Goal: Task Accomplishment & Management: Manage account settings

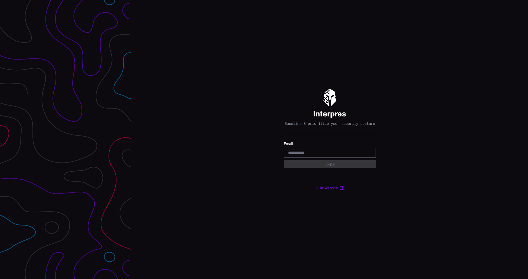
click at [298, 155] on input "email" at bounding box center [330, 152] width 84 height 5
type input "**********"
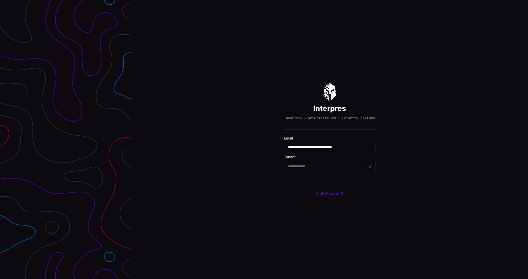
click at [312, 169] on input at bounding box center [301, 167] width 27 height 4
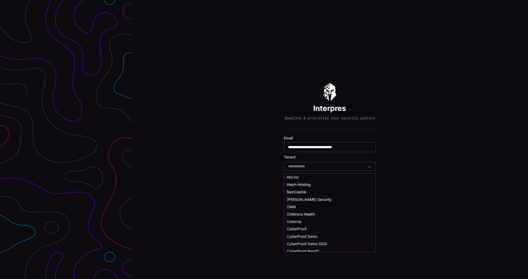
click at [308, 216] on span "Childrens Health" at bounding box center [301, 214] width 28 height 4
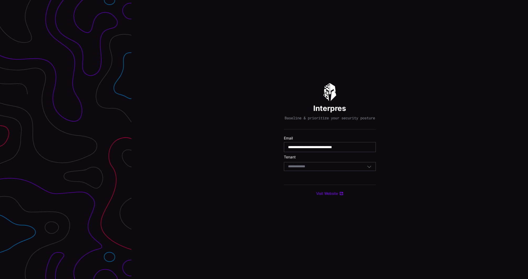
click at [302, 165] on div "Select Tenant" at bounding box center [330, 166] width 92 height 9
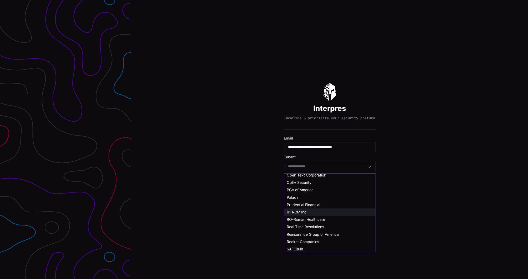
scroll to position [263, 0]
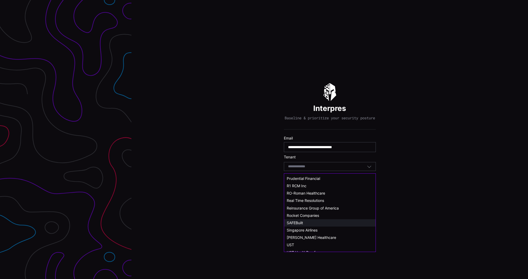
click at [303, 224] on span "SAFEBuilt" at bounding box center [295, 223] width 16 height 4
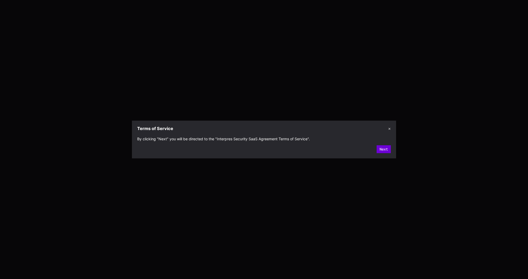
click at [382, 149] on button "Next" at bounding box center [383, 150] width 14 height 8
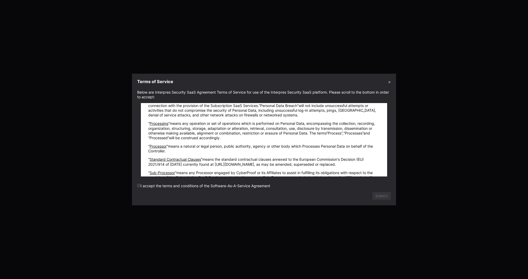
scroll to position [7011, 0]
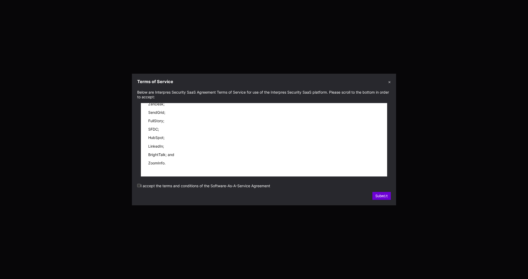
click at [380, 194] on button "Submit" at bounding box center [381, 196] width 18 height 8
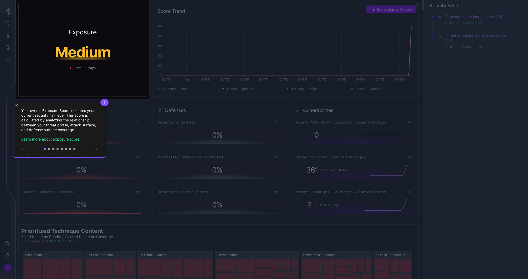
click at [15, 106] on icon "Close Tour" at bounding box center [16, 105] width 2 height 2
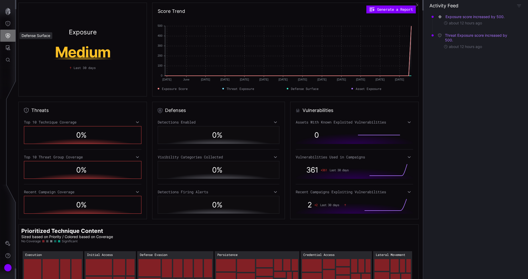
click at [9, 38] on icon "Defense Surface" at bounding box center [7, 35] width 5 height 5
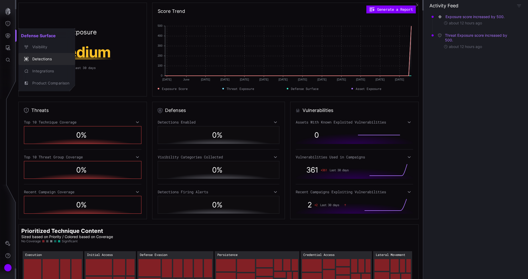
click at [43, 68] on div "Integrations" at bounding box center [46, 71] width 53 height 7
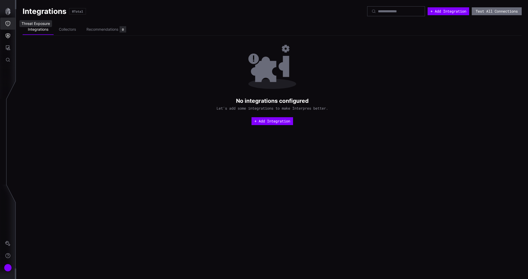
click at [8, 22] on icon "Threat Exposure" at bounding box center [7, 23] width 5 height 5
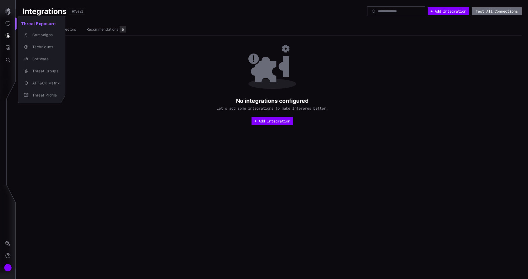
click at [90, 86] on div at bounding box center [264, 139] width 528 height 279
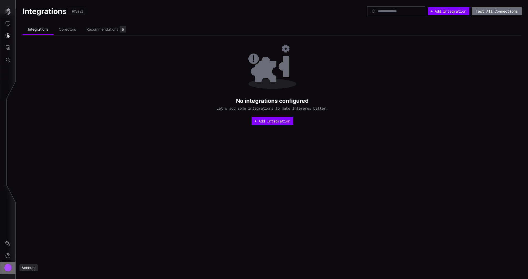
click at [4, 268] on button "Account" at bounding box center [7, 268] width 15 height 12
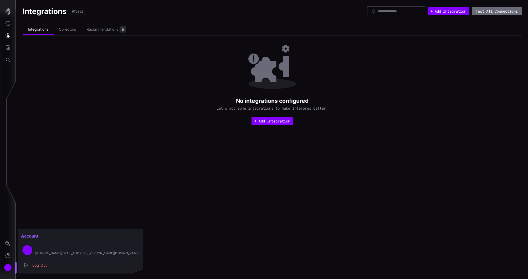
click at [90, 179] on div at bounding box center [264, 139] width 528 height 279
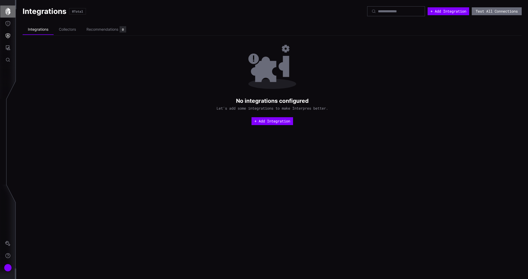
click at [9, 15] on icon "button" at bounding box center [7, 11] width 7 height 7
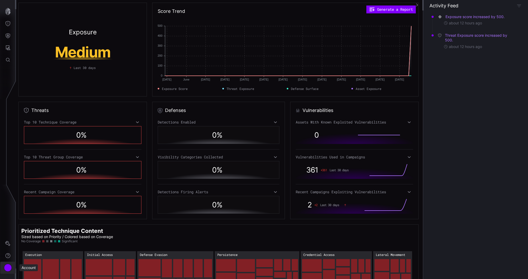
click at [7, 268] on div "Account" at bounding box center [8, 268] width 8 height 8
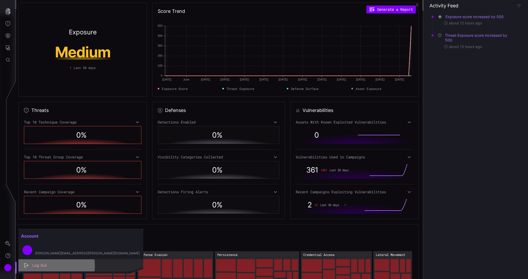
click at [51, 266] on div "Log Out" at bounding box center [84, 266] width 108 height 7
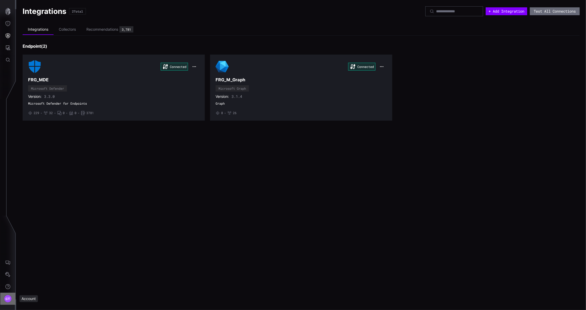
click at [9, 296] on div "CT" at bounding box center [8, 299] width 8 height 8
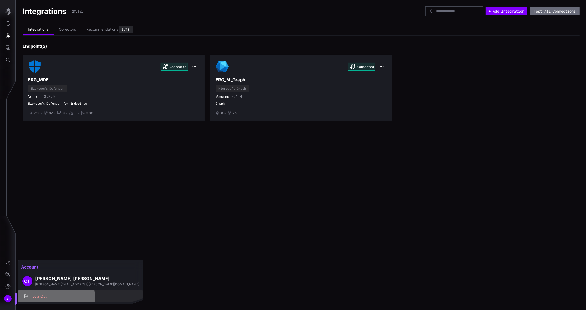
click at [40, 298] on div "Log Out" at bounding box center [84, 297] width 108 height 7
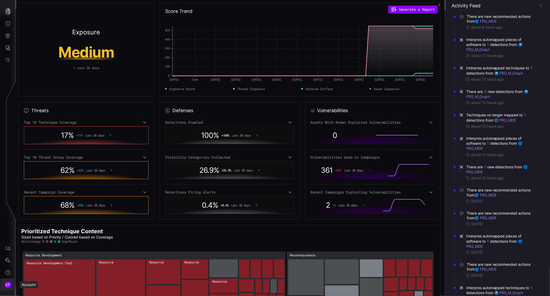
click at [6, 279] on span "CT" at bounding box center [8, 285] width 5 height 6
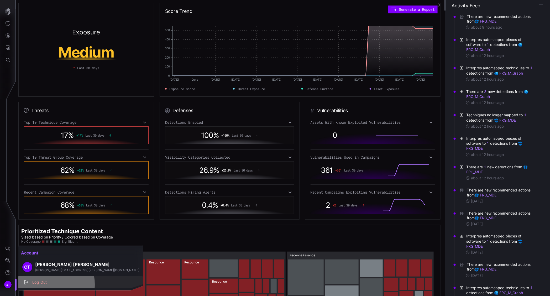
click at [34, 279] on div "Log Out" at bounding box center [84, 282] width 108 height 7
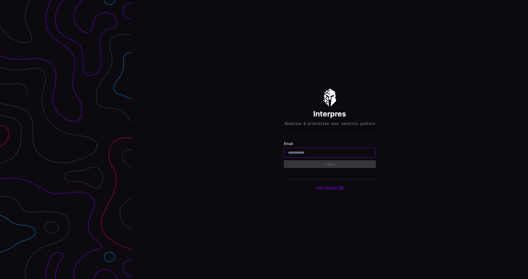
click at [311, 155] on input "email" at bounding box center [330, 152] width 84 height 5
type input "**********"
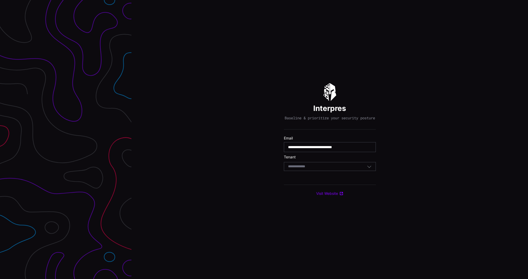
click at [318, 169] on div "Select Tenant" at bounding box center [327, 166] width 79 height 5
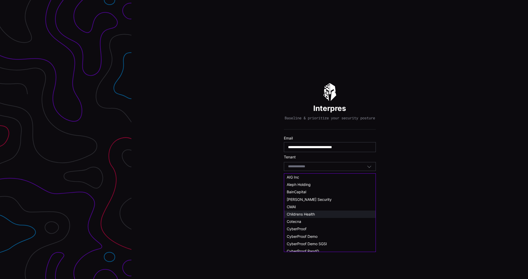
click at [304, 215] on span "Childrens Health" at bounding box center [301, 214] width 28 height 4
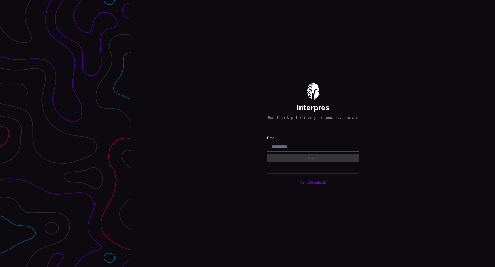
click at [283, 147] on input "email" at bounding box center [314, 146] width 84 height 5
type input "**********"
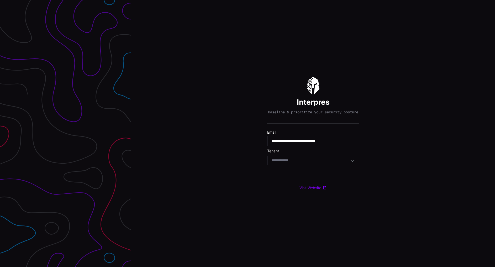
click at [276, 163] on input at bounding box center [285, 160] width 27 height 4
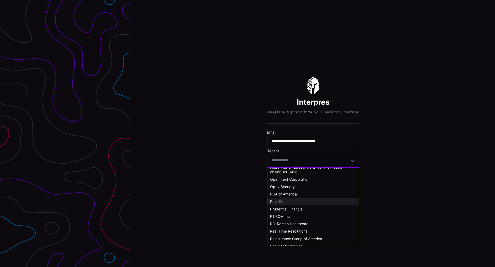
scroll to position [263, 0]
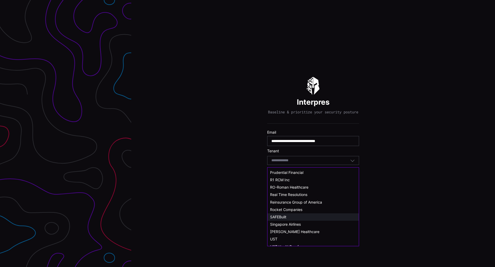
click at [283, 217] on span "SAFEBuilt" at bounding box center [278, 216] width 16 height 4
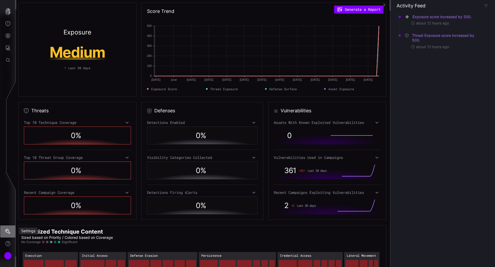
click at [9, 233] on icon "Settings" at bounding box center [7, 231] width 5 height 5
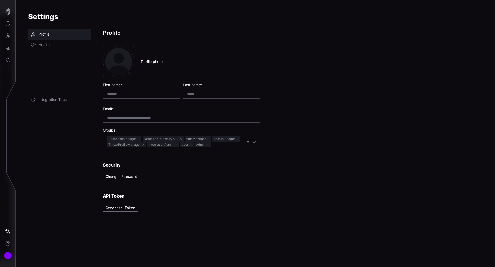
click at [46, 58] on link "Users" at bounding box center [59, 55] width 63 height 11
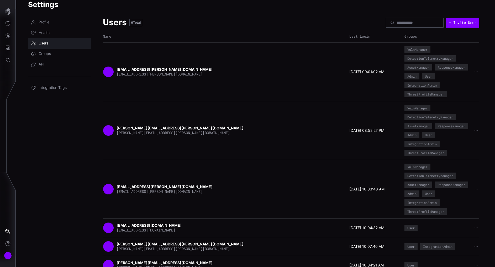
scroll to position [24, 0]
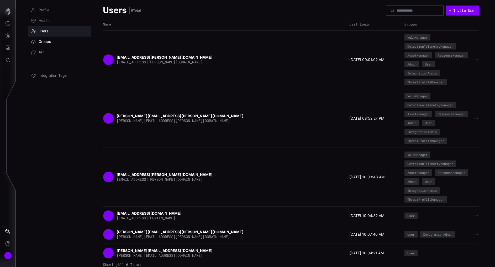
click at [41, 43] on span "Groups" at bounding box center [45, 41] width 12 height 5
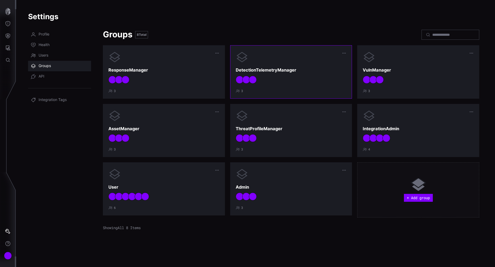
click at [284, 80] on div at bounding box center [291, 80] width 111 height 8
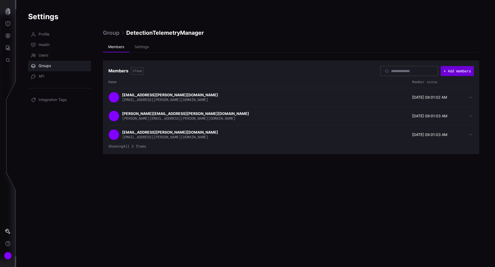
click at [456, 73] on button "+ Add members" at bounding box center [457, 71] width 33 height 10
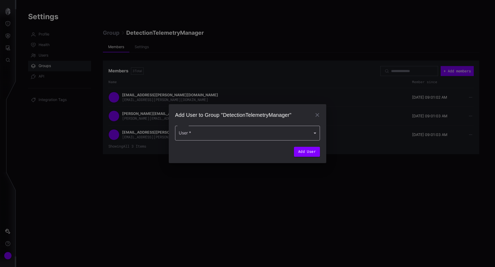
click at [214, 133] on div at bounding box center [247, 133] width 145 height 15
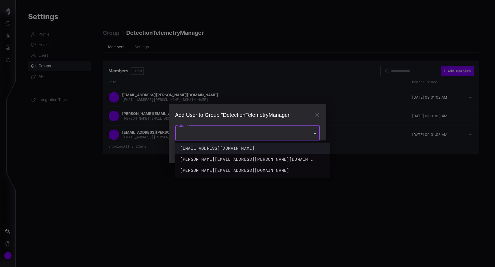
click at [206, 147] on div "nethaniel.ribco@cyberproof.com" at bounding box center [247, 148] width 135 height 6
type input "**********"
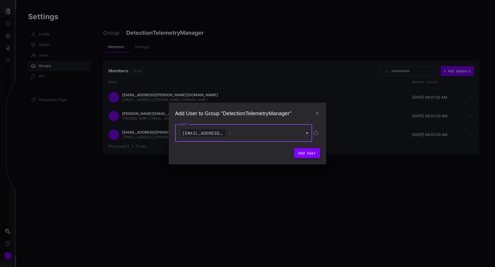
click at [306, 150] on button "Add User" at bounding box center [307, 153] width 26 height 10
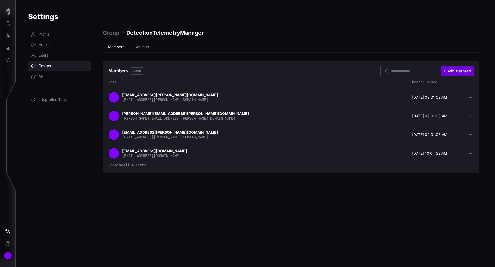
click at [453, 72] on button "+ Add members" at bounding box center [457, 71] width 33 height 10
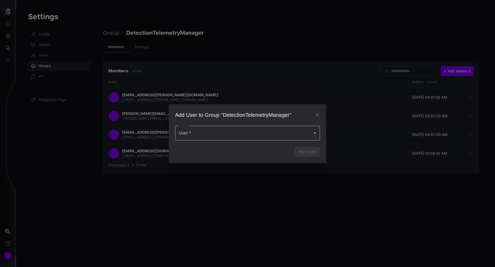
click at [236, 133] on div at bounding box center [247, 133] width 145 height 15
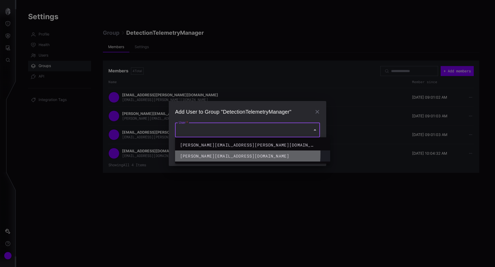
click at [205, 153] on div "sergey.novikov@cyberproof.com" at bounding box center [247, 156] width 135 height 6
type input "**********"
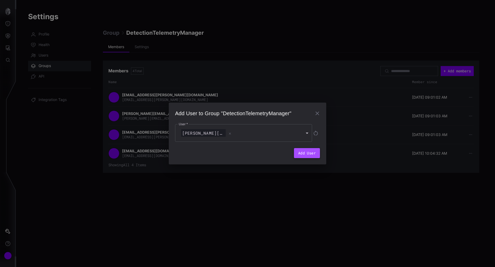
click at [308, 154] on button "Add User" at bounding box center [307, 153] width 26 height 10
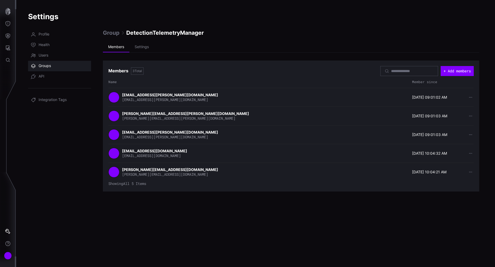
click at [42, 67] on span "Groups" at bounding box center [45, 65] width 12 height 5
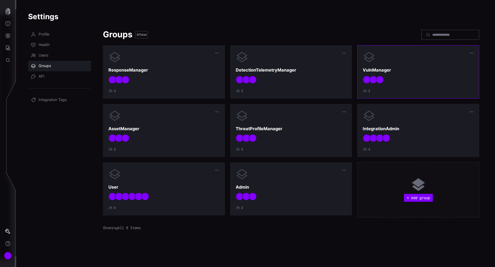
click at [378, 73] on div "VulnManager 3" at bounding box center [418, 72] width 111 height 42
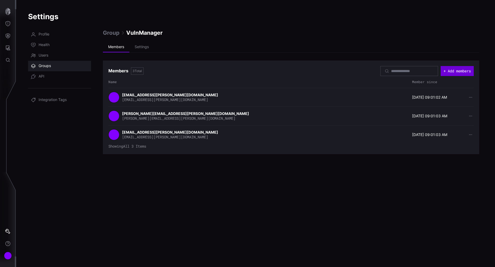
click at [461, 71] on button "+ Add members" at bounding box center [457, 71] width 33 height 10
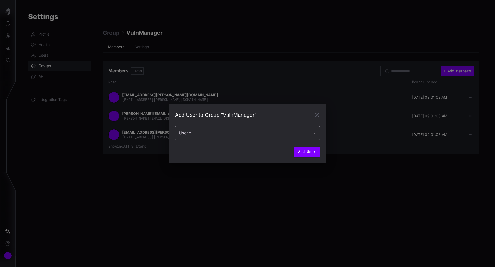
click at [220, 134] on div at bounding box center [247, 133] width 145 height 15
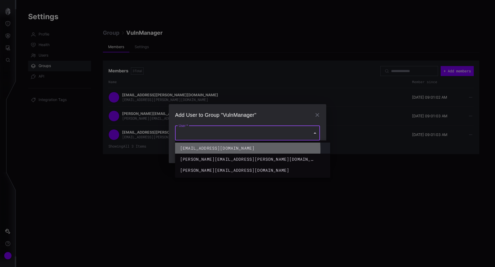
click at [212, 149] on div "nethaniel.ribco@cyberproof.com" at bounding box center [247, 148] width 135 height 6
type input "**********"
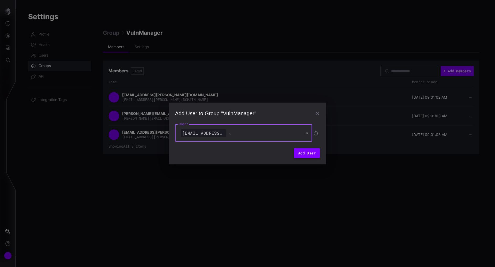
click at [308, 153] on button "Add User" at bounding box center [307, 153] width 26 height 10
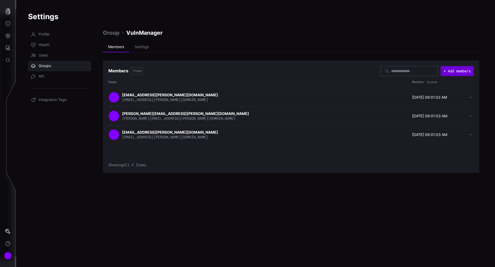
click at [458, 71] on button "+ Add members" at bounding box center [457, 71] width 33 height 10
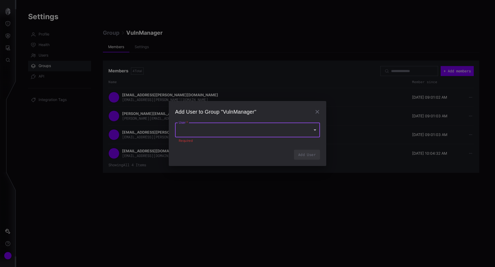
click at [230, 137] on div at bounding box center [247, 129] width 145 height 15
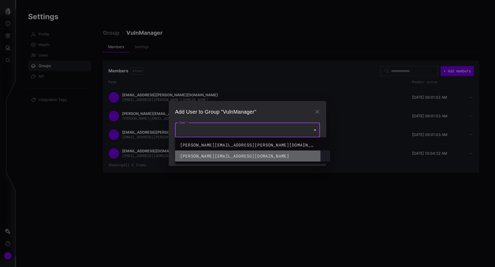
click at [198, 156] on div "sergey.novikov@cyberproof.com" at bounding box center [247, 156] width 135 height 6
type input "**********"
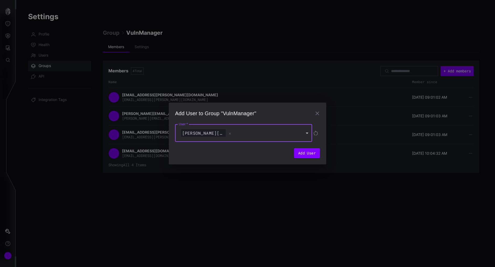
click at [456, 70] on div "**********" at bounding box center [247, 133] width 495 height 267
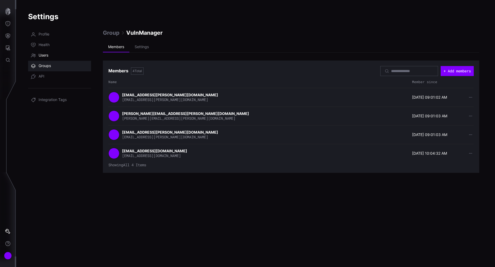
click at [40, 54] on span "Users" at bounding box center [44, 55] width 10 height 5
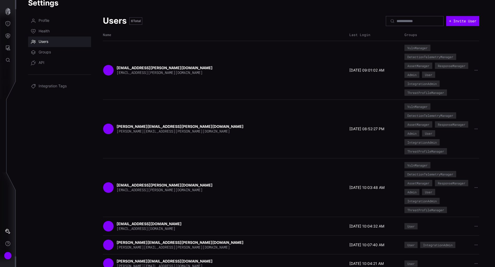
scroll to position [24, 0]
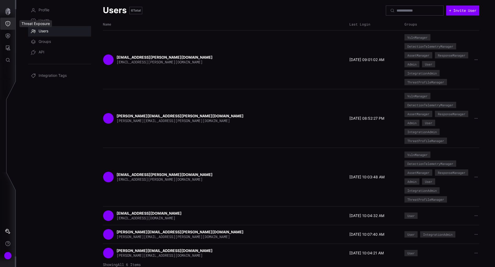
click at [9, 25] on icon "Threat Exposure" at bounding box center [8, 23] width 5 height 5
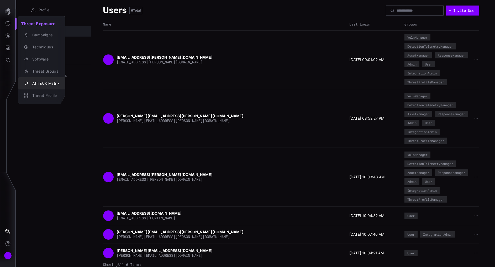
click at [41, 85] on div "ATT&CK Matrix" at bounding box center [45, 83] width 30 height 7
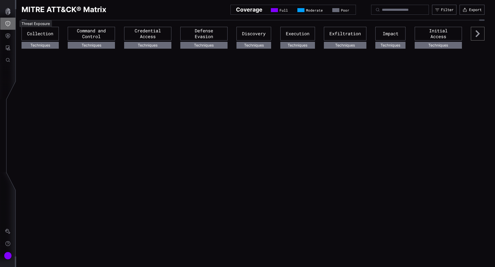
click at [11, 21] on button "Threat Exposure" at bounding box center [7, 24] width 15 height 12
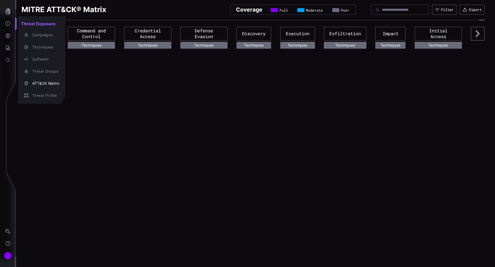
click at [9, 13] on div at bounding box center [247, 133] width 495 height 267
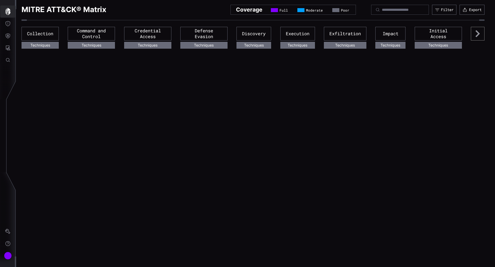
click at [8, 12] on icon "button" at bounding box center [7, 11] width 5 height 7
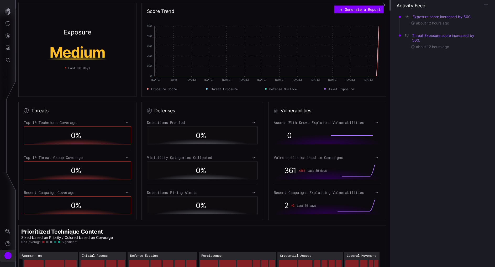
click at [11, 254] on div "Account" at bounding box center [8, 255] width 8 height 8
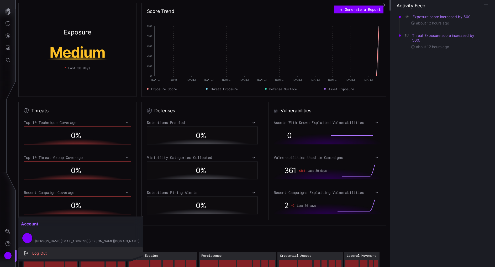
click at [41, 252] on div "Log Out" at bounding box center [84, 253] width 108 height 7
